Goal: Check status: Check status

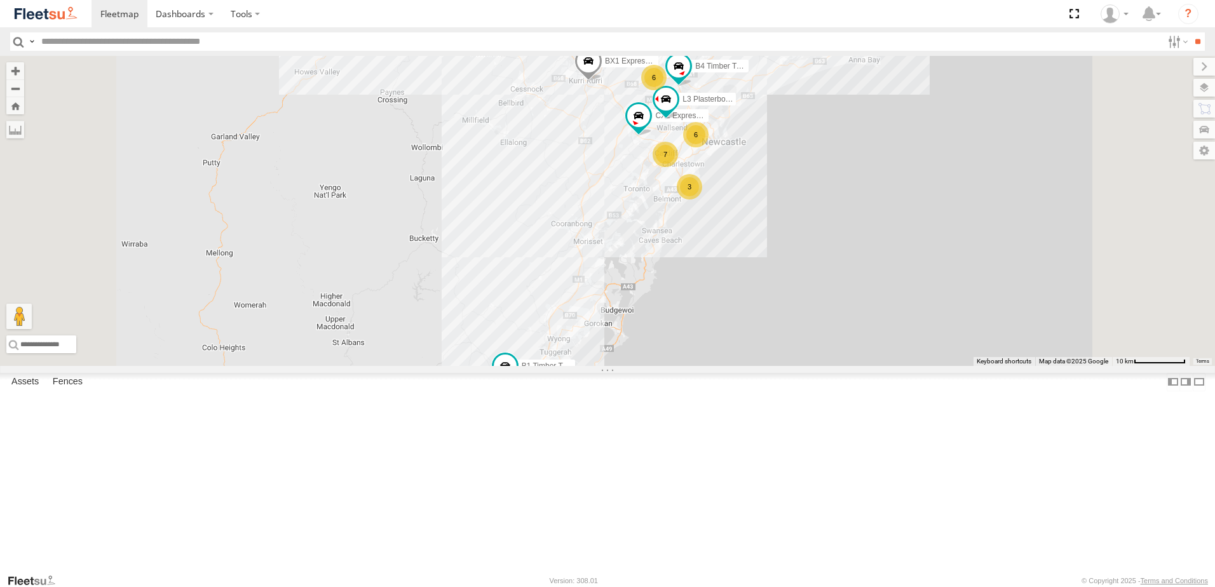
click at [0, 0] on div "L3 Plasterboard Truck" at bounding box center [0, 0] width 0 height 0
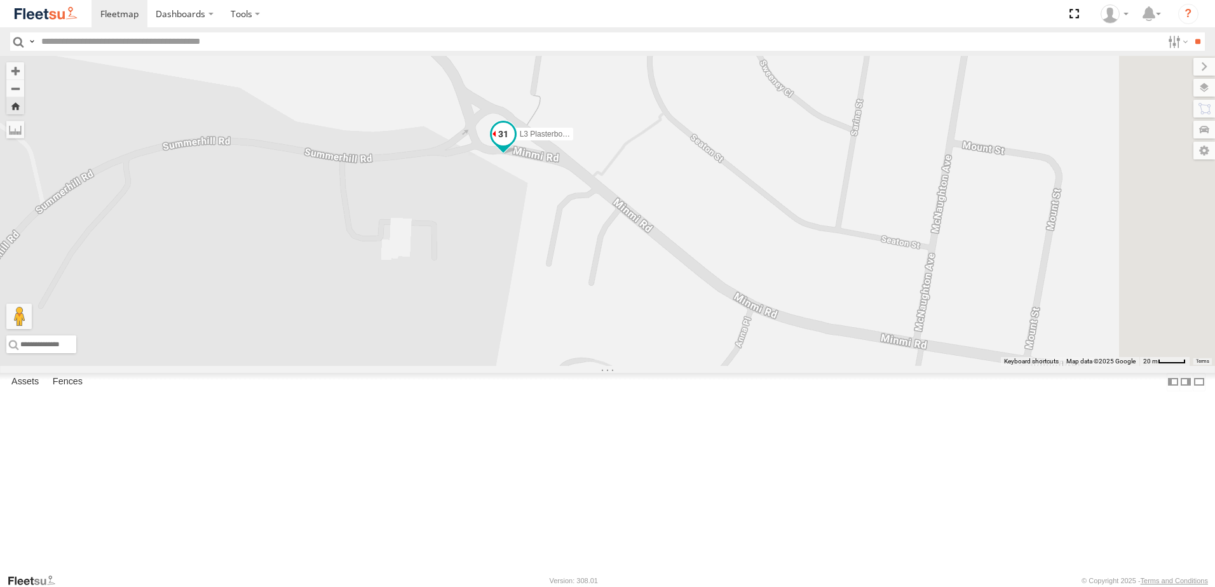
drag, startPoint x: 771, startPoint y: 297, endPoint x: 666, endPoint y: 240, distance: 120.0
click at [515, 146] on span at bounding box center [503, 134] width 23 height 23
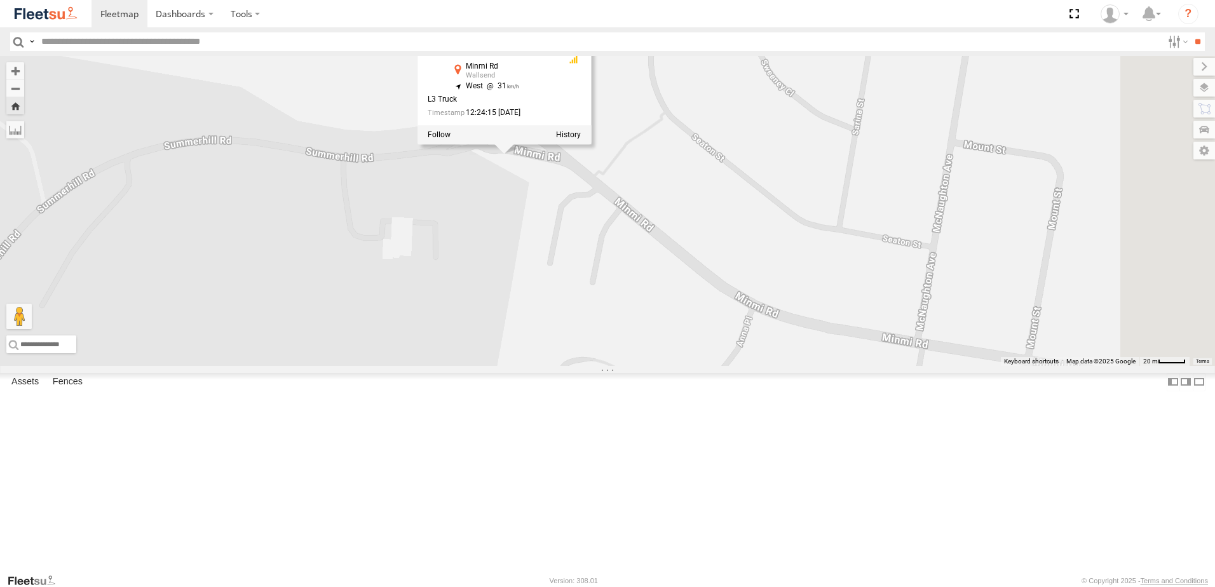
click at [596, 366] on div "L3 Plasterboard Truck L3 Plasterboard Truck Lambton Trucks Minmi Rd Wallsend -3…" at bounding box center [607, 211] width 1215 height 310
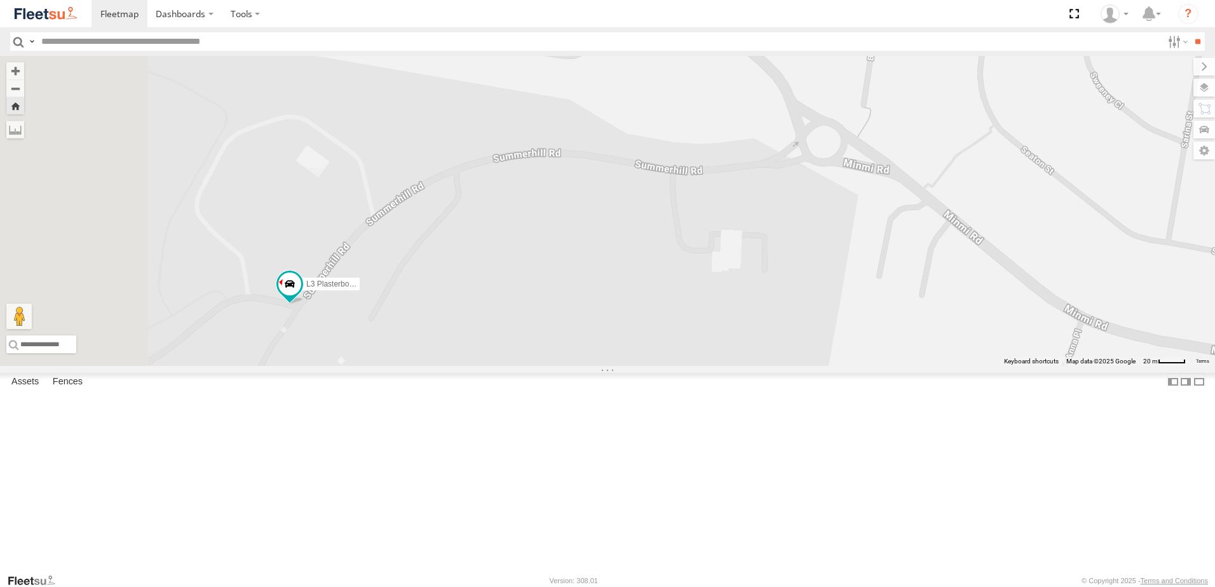
drag, startPoint x: 427, startPoint y: 319, endPoint x: 758, endPoint y: 332, distance: 331.4
click at [758, 332] on div "L3 Plasterboard Truck" at bounding box center [607, 211] width 1215 height 310
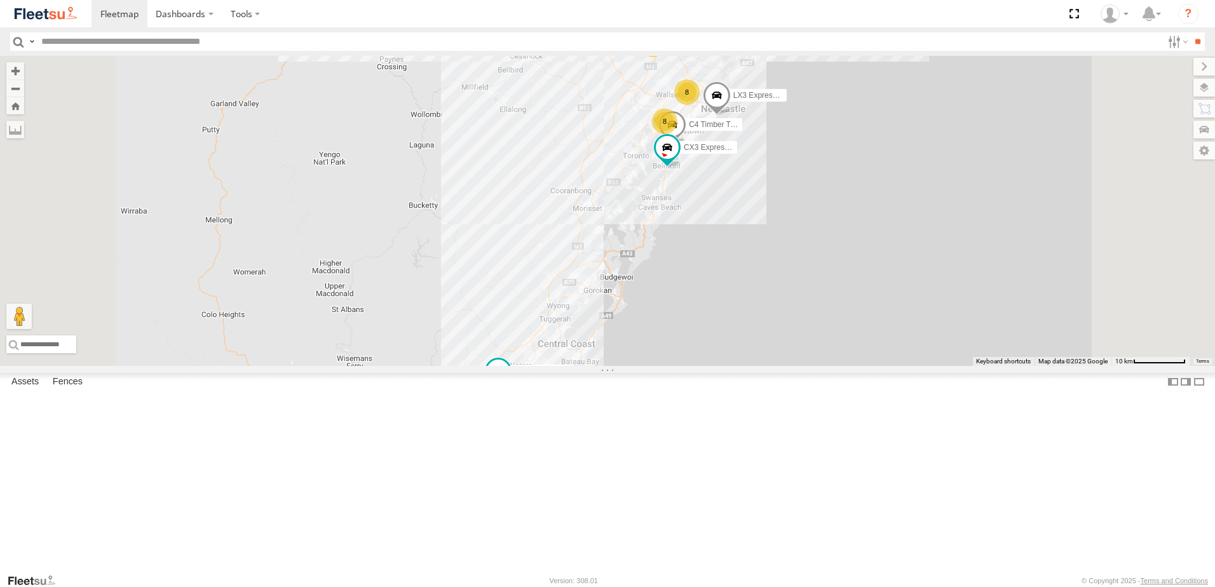
click at [0, 0] on div "L3 Plasterboard Truck" at bounding box center [0, 0] width 0 height 0
